Goal: Ask a question

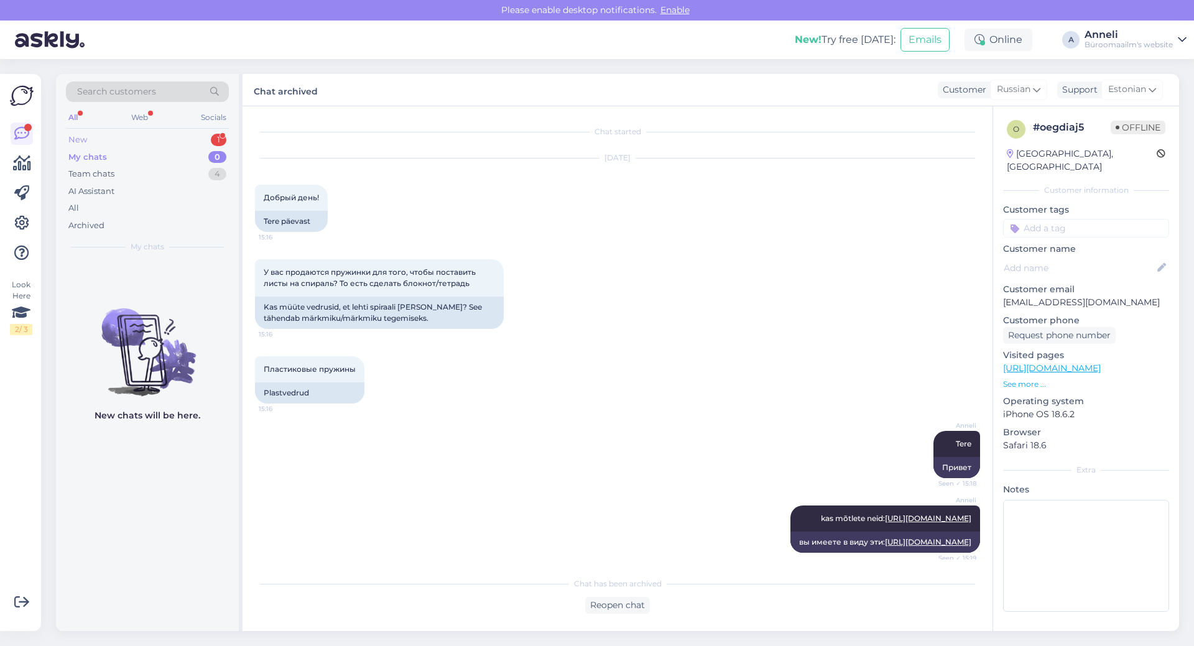
scroll to position [320, 0]
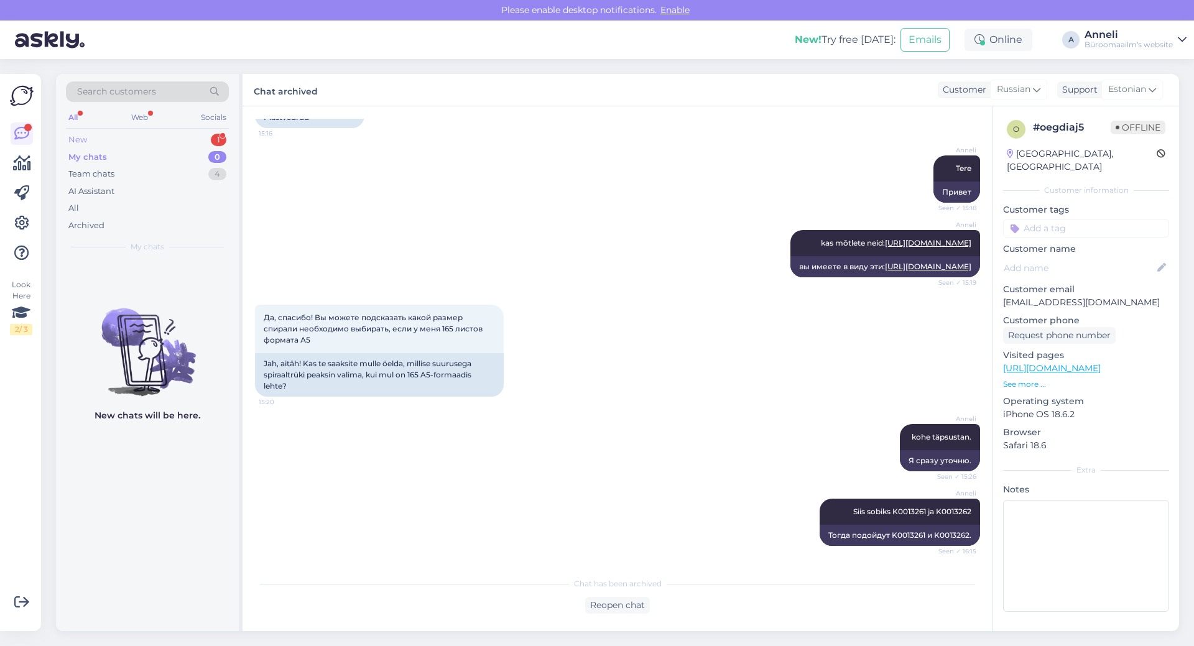
click at [195, 140] on div "New 1" at bounding box center [147, 139] width 163 height 17
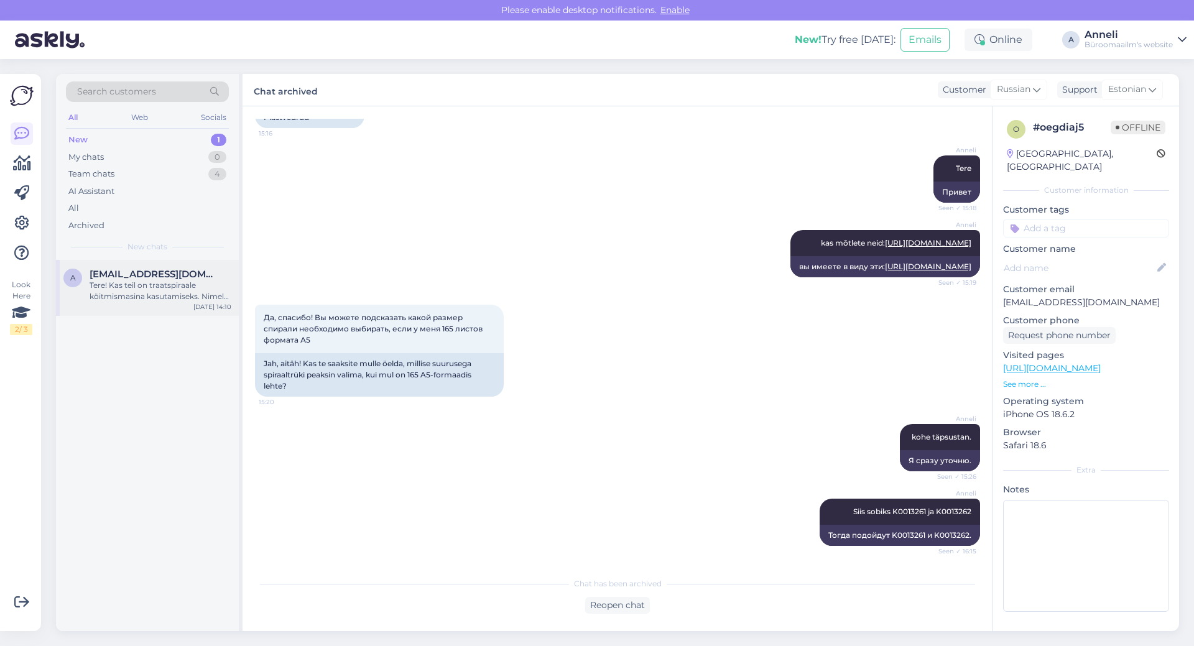
click at [135, 282] on div "Tere! Kas teil on traatspiraale köitmismasina kasutamiseks. Nimelt meil on prae…" at bounding box center [161, 291] width 142 height 22
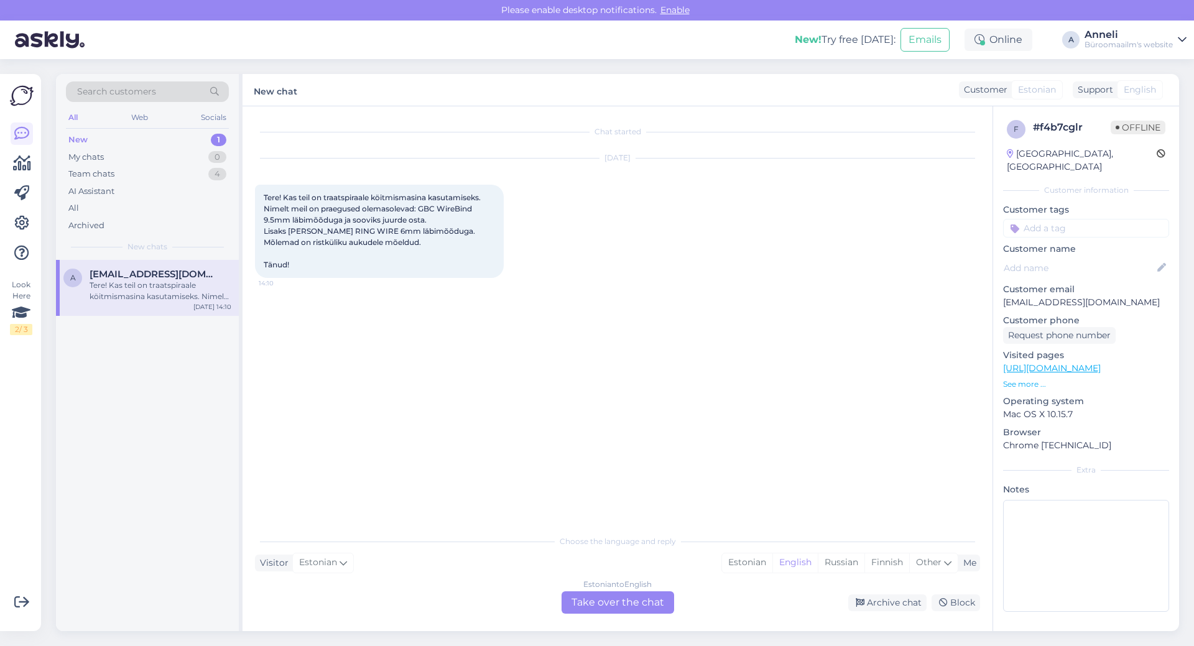
scroll to position [0, 0]
click at [683, 287] on div "[DATE] Tere! Kas teil on traatspiraale köitmismasina kasutamiseks. Nimelt meil …" at bounding box center [617, 218] width 725 height 147
click at [745, 564] on div "Estonian" at bounding box center [747, 562] width 50 height 19
click at [634, 604] on div "Estonian to Estonian Take over the chat" at bounding box center [617, 602] width 113 height 22
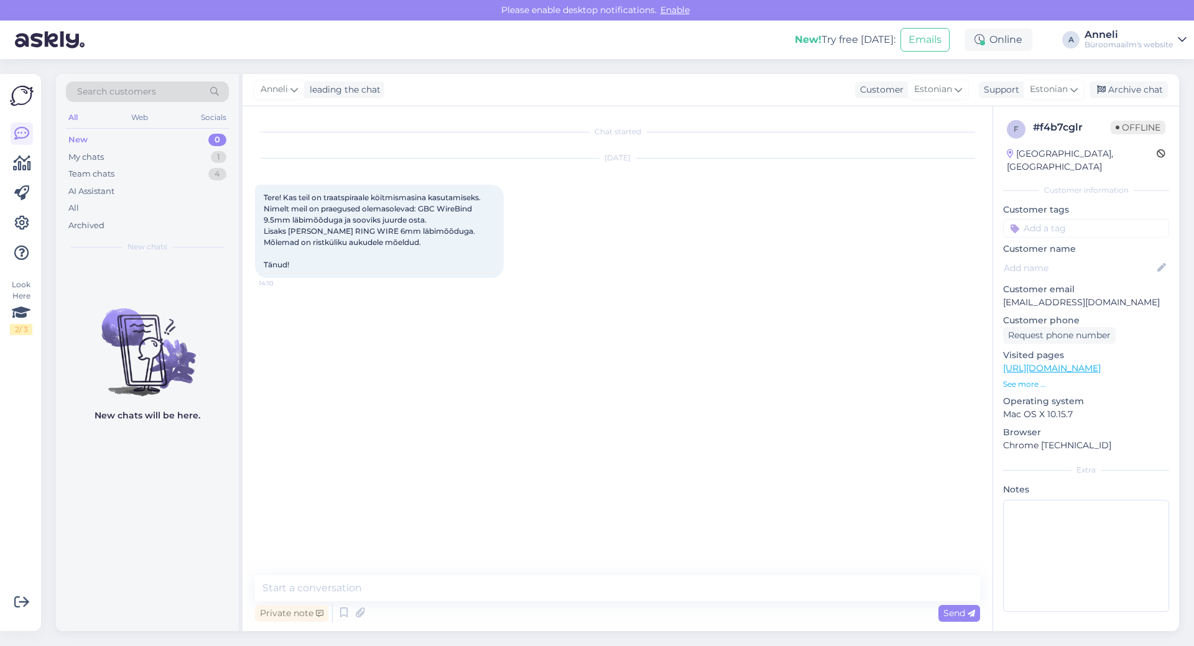
click at [781, 438] on div "Chat started [DATE] Tere! Kas teil on traatspiraale köitmismasina kasutamiseks.…" at bounding box center [623, 341] width 736 height 445
click at [504, 587] on textarea at bounding box center [617, 588] width 725 height 26
type textarea "Tere"
click at [642, 324] on div "[PERSON_NAME] 14:32" at bounding box center [617, 318] width 725 height 53
click at [671, 292] on div "[PERSON_NAME] 14:32" at bounding box center [617, 318] width 725 height 53
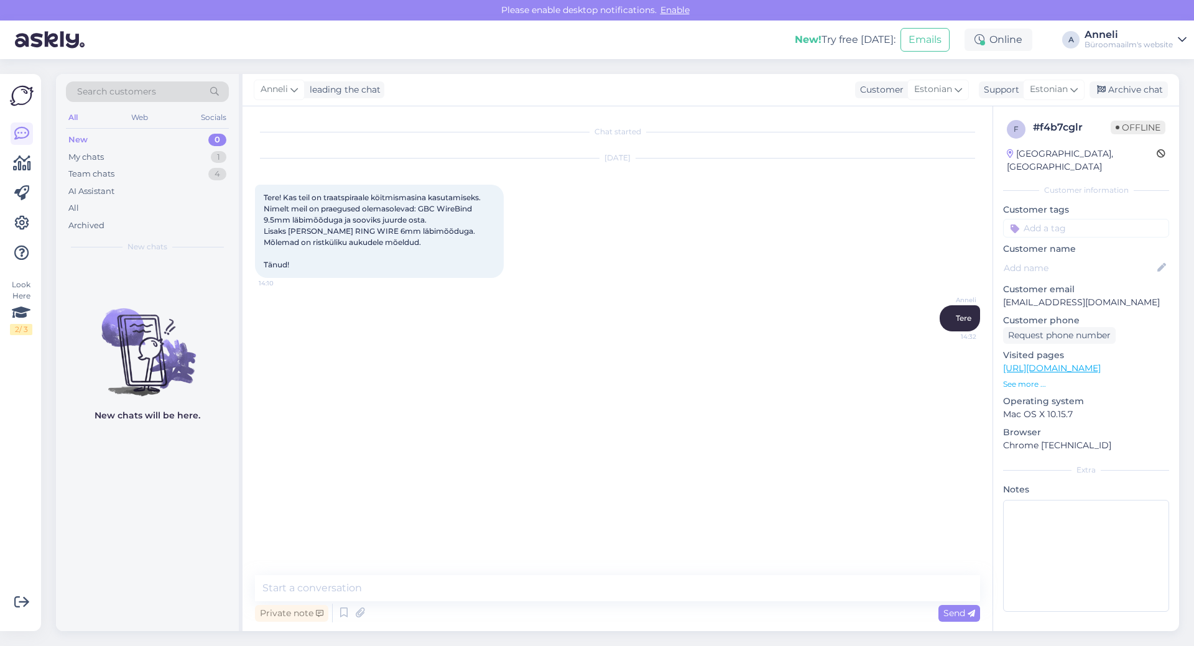
drag, startPoint x: 621, startPoint y: 479, endPoint x: 586, endPoint y: 424, distance: 65.4
click at [621, 479] on div "Chat started [DATE] Tere! Kas teil on traatspiraale köitmismasina kasutamiseks.…" at bounding box center [623, 341] width 736 height 445
click at [482, 587] on textarea at bounding box center [617, 588] width 725 height 26
click at [450, 584] on textarea at bounding box center [617, 588] width 725 height 26
click at [372, 588] on textarea "Helistage palun" at bounding box center [617, 588] width 725 height 26
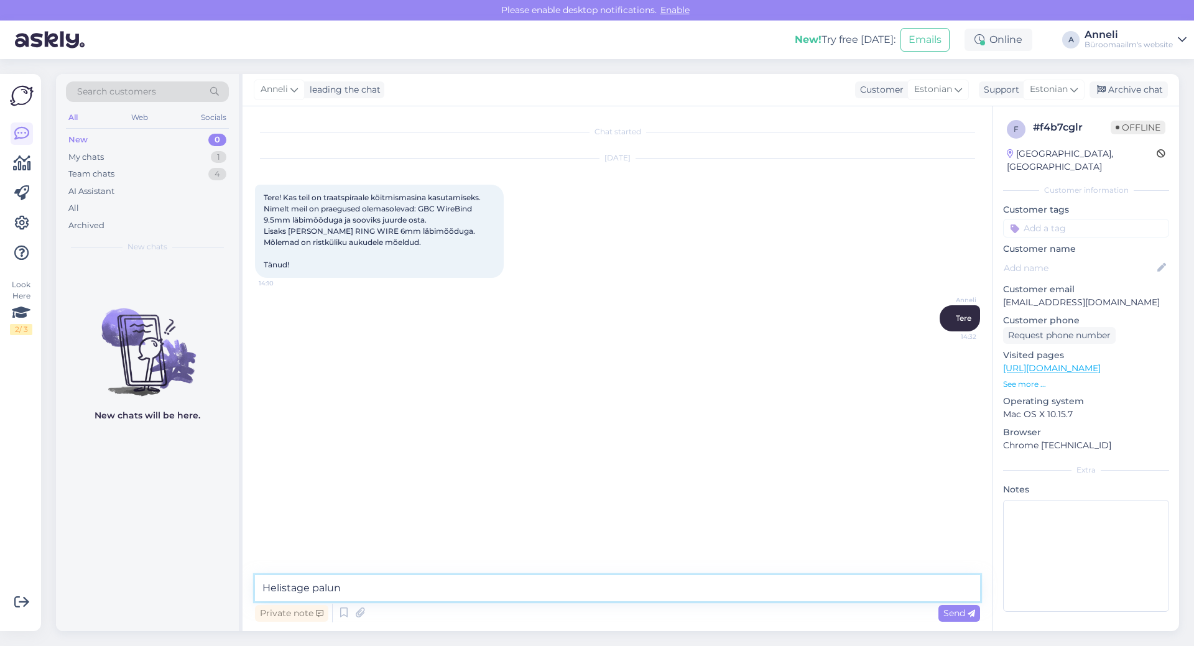
paste textarea "Teenused ja hooldus: [PHONE_NUMBER] [EMAIL_ADDRESS][PERSON_NAME][DOMAIN_NAME]"
type textarea "Helistage palun Teenused ja hooldus: [PHONE_NUMBER] [EMAIL_ADDRESS][PERSON_NAME…"
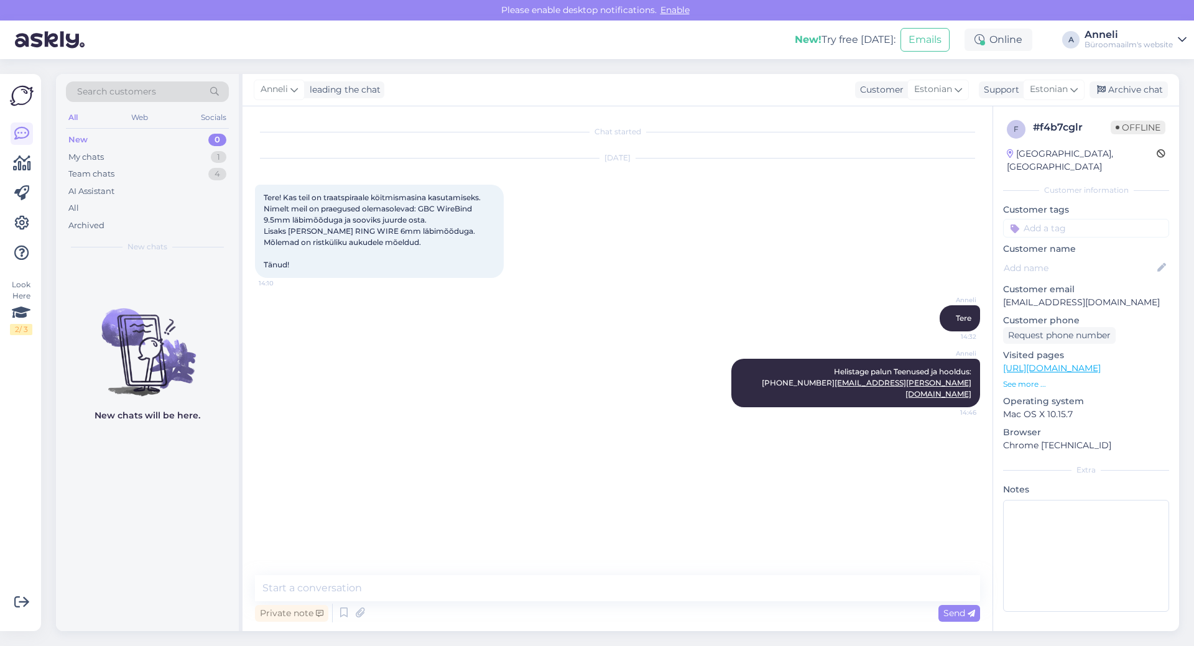
click at [592, 439] on div "Chat started [DATE] Tere! Kas teil on traatspiraale köitmismasina kasutamiseks.…" at bounding box center [623, 341] width 736 height 445
click at [663, 385] on div "[PERSON_NAME] Helistage palun Teenused ja hooldus: [PHONE_NUMBER] [EMAIL_ADDRES…" at bounding box center [617, 383] width 725 height 76
